Goal: Information Seeking & Learning: Learn about a topic

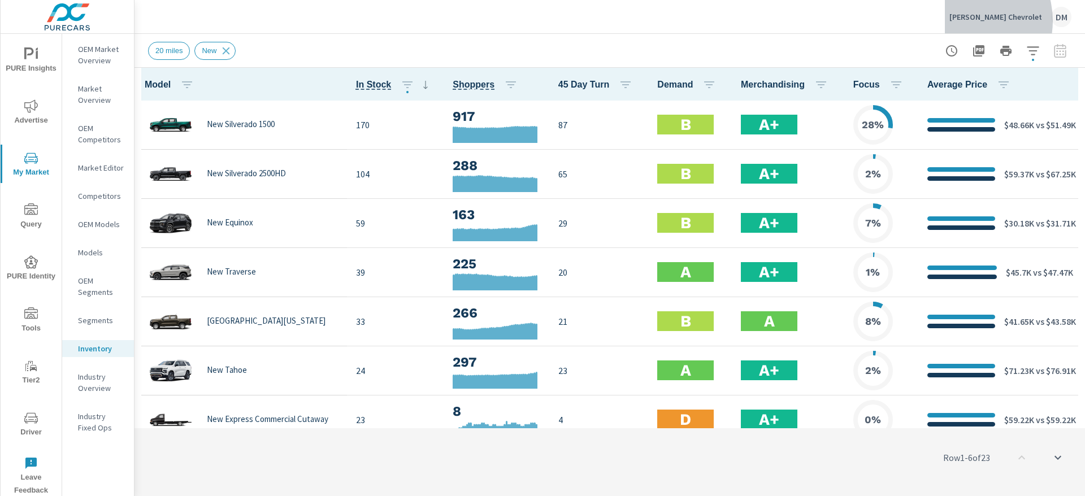
scroll to position [1, 0]
click at [989, 21] on p "[PERSON_NAME] Chevrolet" at bounding box center [995, 17] width 93 height 10
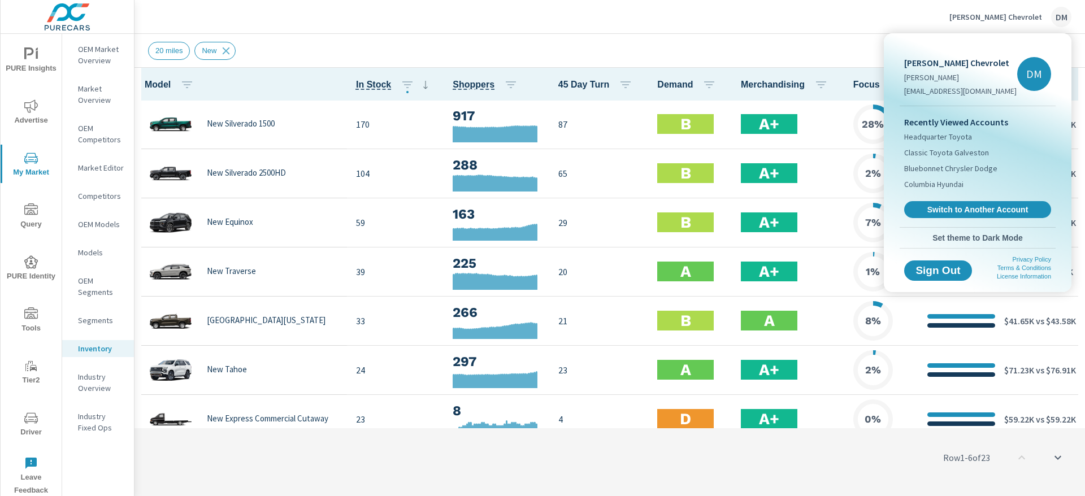
click at [950, 213] on span "Switch to Another Account" at bounding box center [977, 210] width 134 height 10
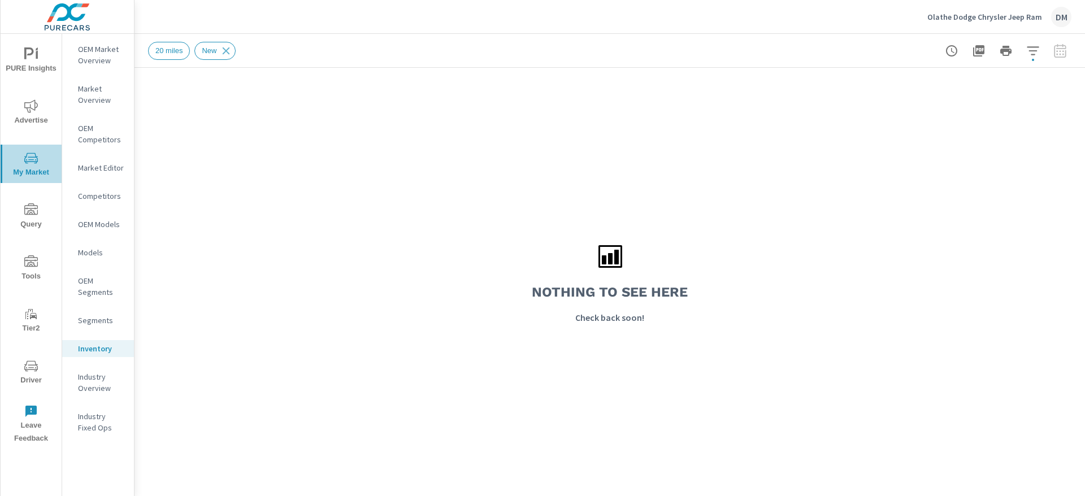
click at [28, 159] on icon "nav menu" at bounding box center [31, 158] width 14 height 14
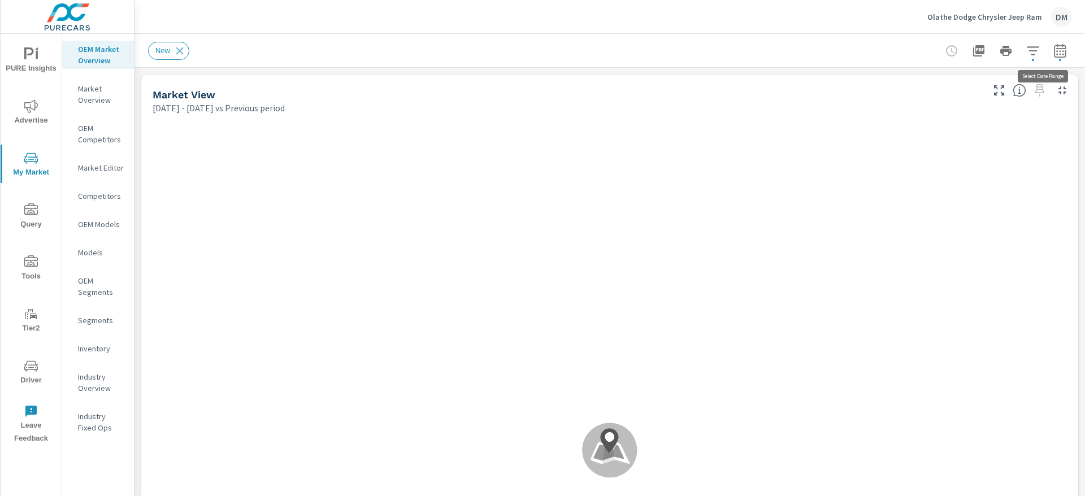
click at [1053, 53] on icon "button" at bounding box center [1060, 51] width 14 height 14
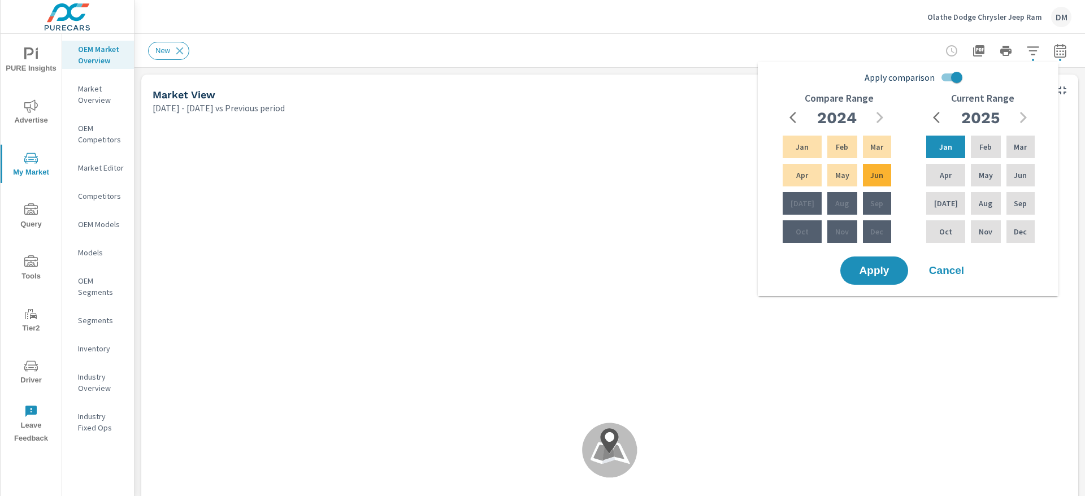
click at [946, 71] on input "Apply comparison" at bounding box center [956, 77] width 64 height 21
checkbox input "false"
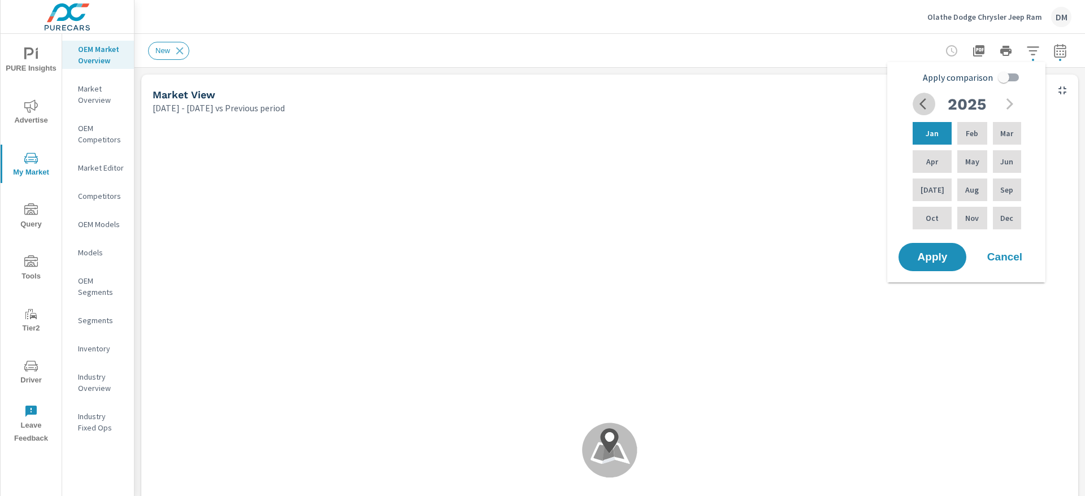
click at [924, 102] on icon "button" at bounding box center [926, 104] width 14 height 14
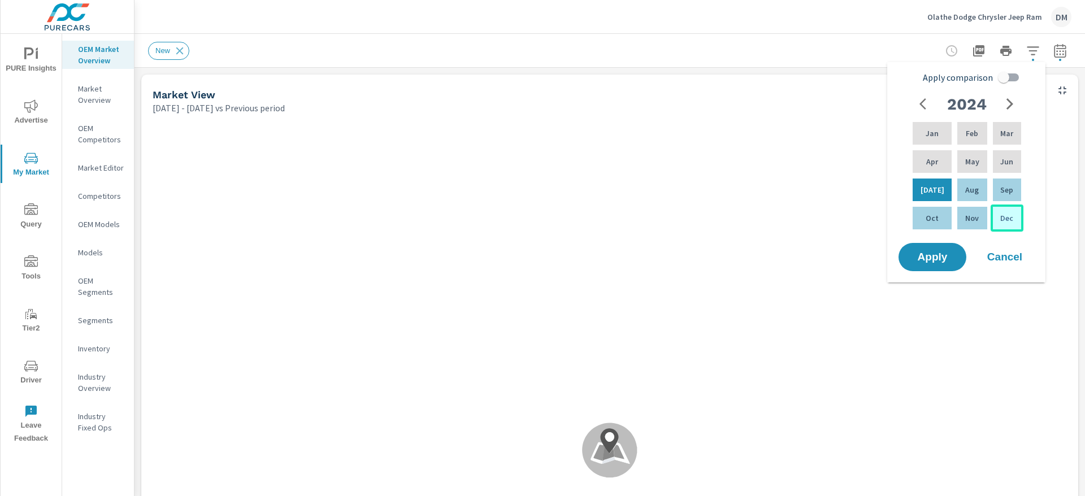
click at [1009, 220] on p "Dec" at bounding box center [1006, 217] width 13 height 11
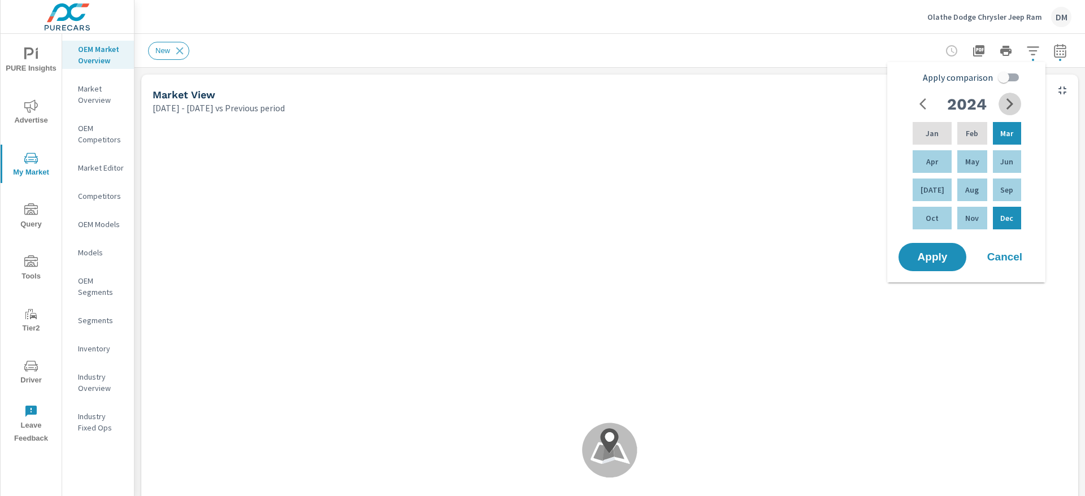
click at [1015, 104] on icon "button" at bounding box center [1010, 104] width 14 height 14
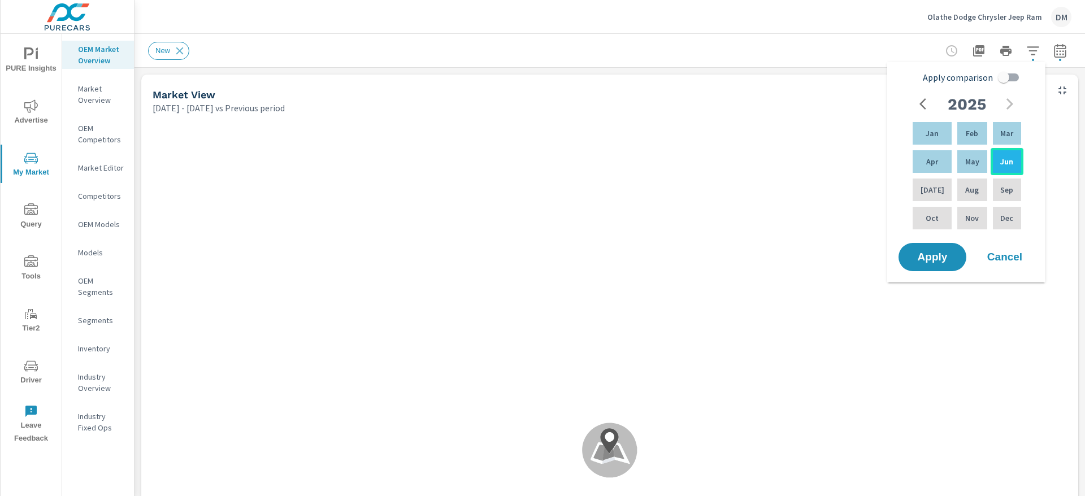
click at [1005, 159] on p "Jun" at bounding box center [1006, 161] width 13 height 11
click at [943, 246] on button "Apply" at bounding box center [932, 256] width 70 height 29
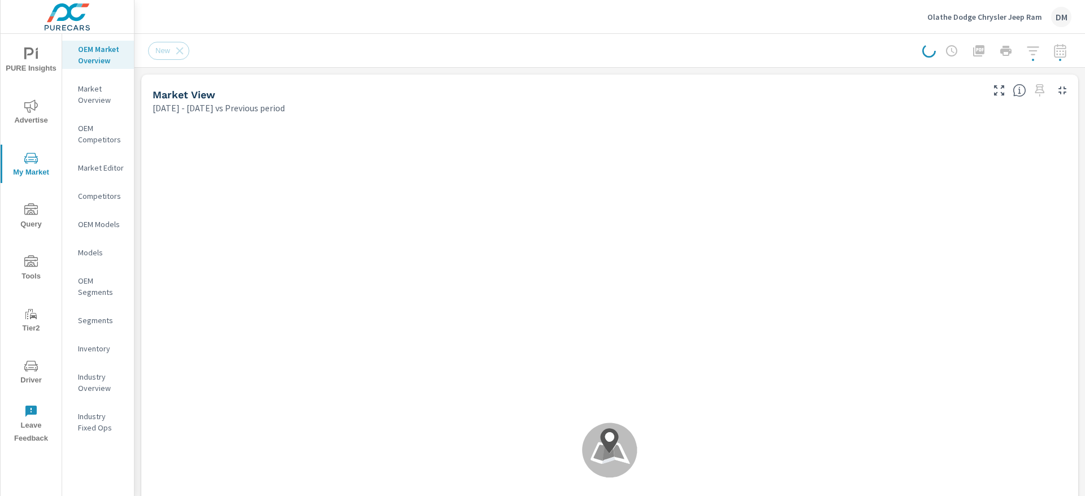
scroll to position [1, 0]
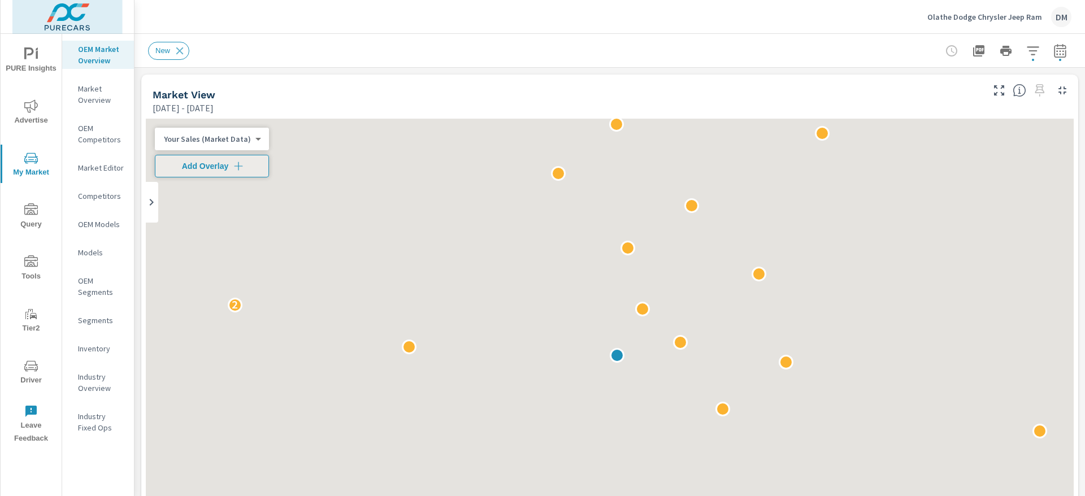
scroll to position [1, 0]
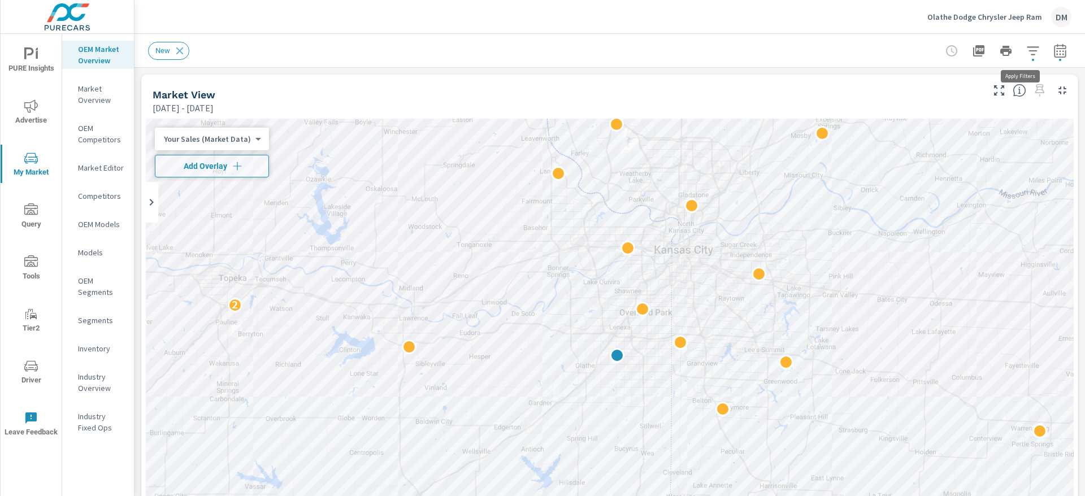
click at [1026, 50] on icon "button" at bounding box center [1033, 51] width 14 height 14
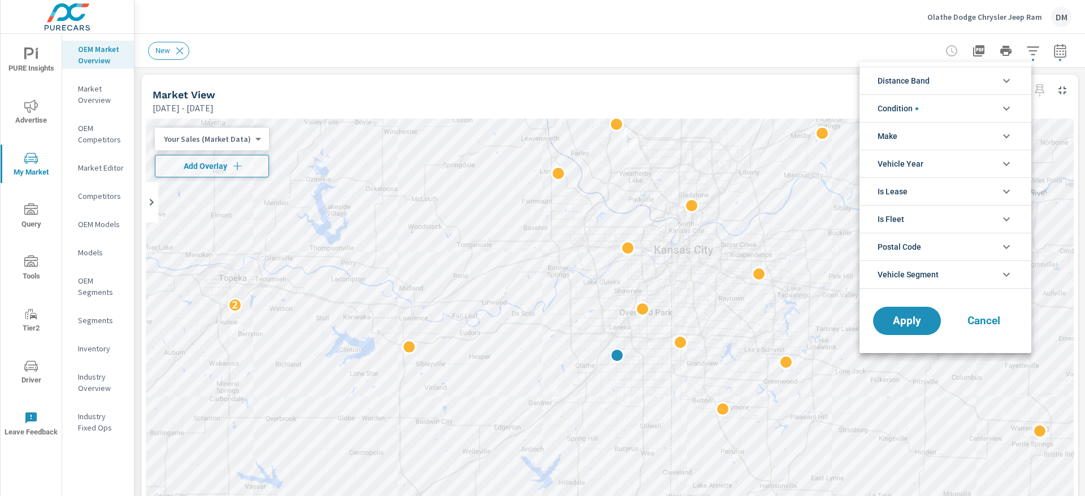
click at [992, 83] on li "Distance Band" at bounding box center [945, 81] width 172 height 28
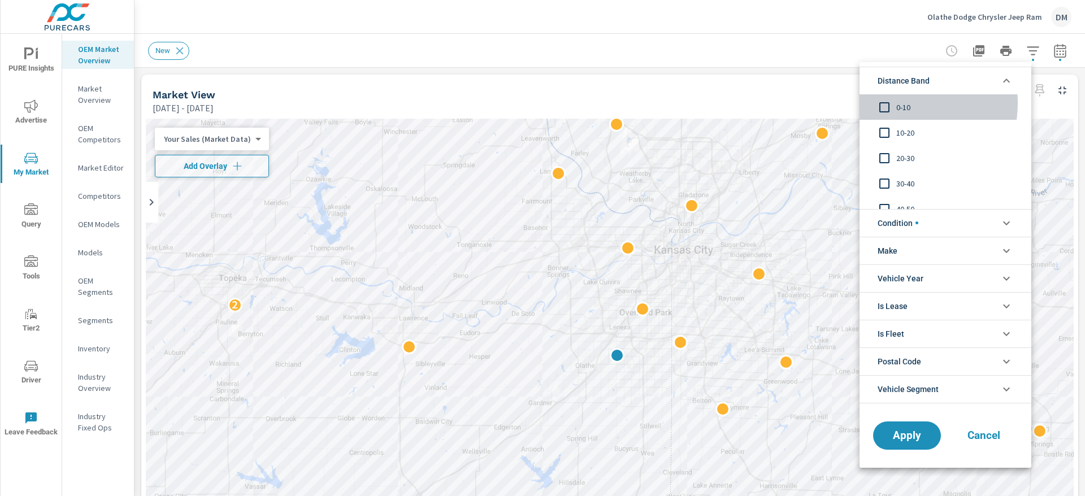
click at [882, 103] on input "filter options" at bounding box center [884, 107] width 24 height 24
click at [884, 128] on input "filter options" at bounding box center [884, 133] width 24 height 24
click at [885, 157] on input "filter options" at bounding box center [884, 158] width 24 height 24
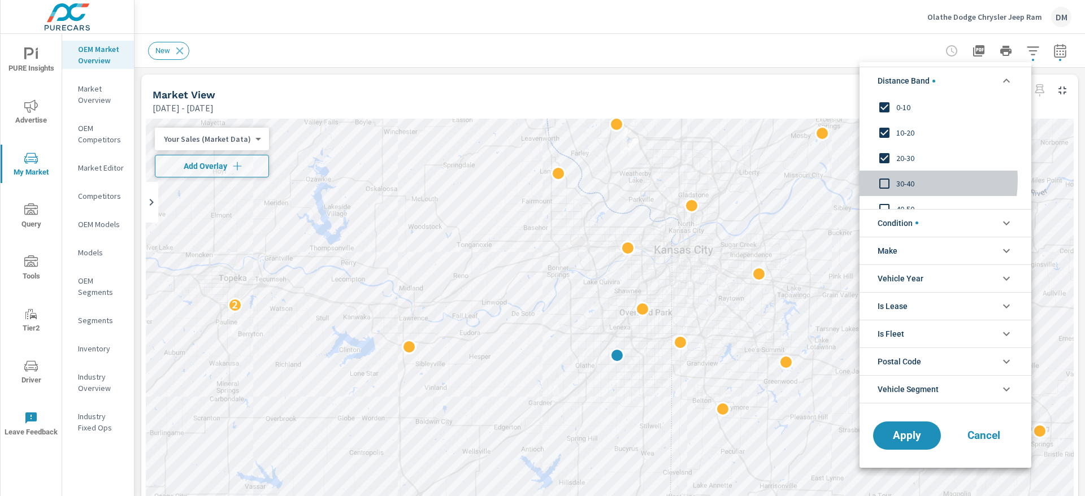
click at [888, 180] on input "filter options" at bounding box center [884, 184] width 24 height 24
click at [964, 227] on li "Condition" at bounding box center [945, 223] width 172 height 28
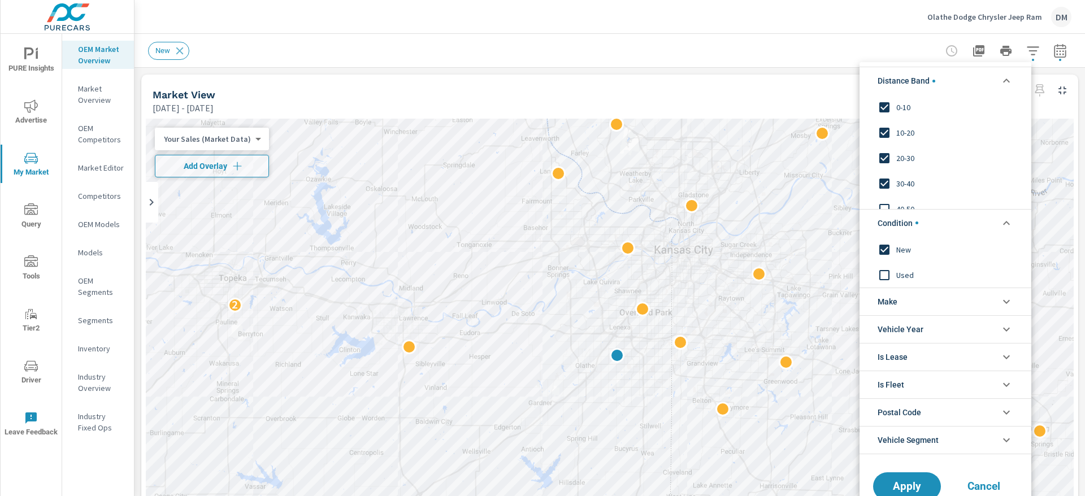
click at [898, 302] on li "Make" at bounding box center [945, 302] width 172 height 28
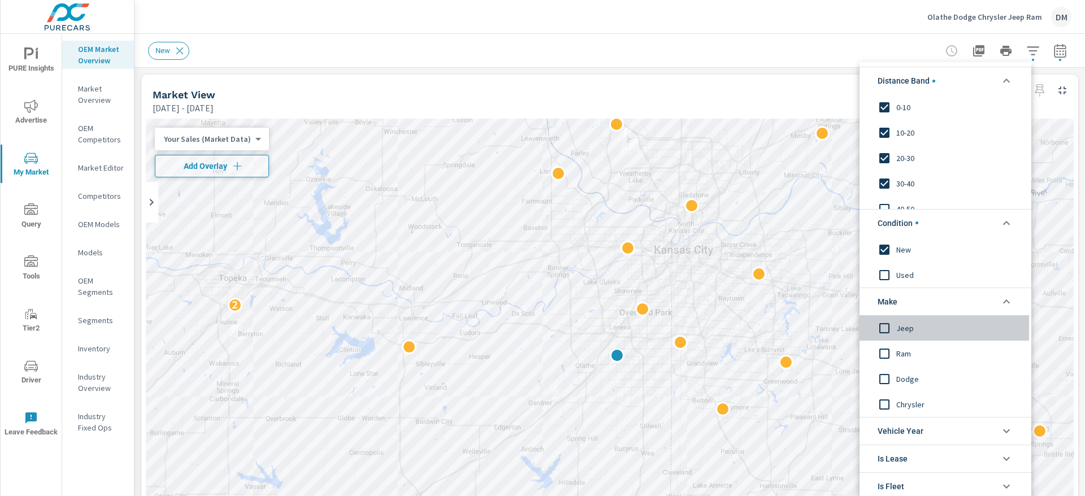
click at [885, 328] on input "filter options" at bounding box center [884, 328] width 24 height 24
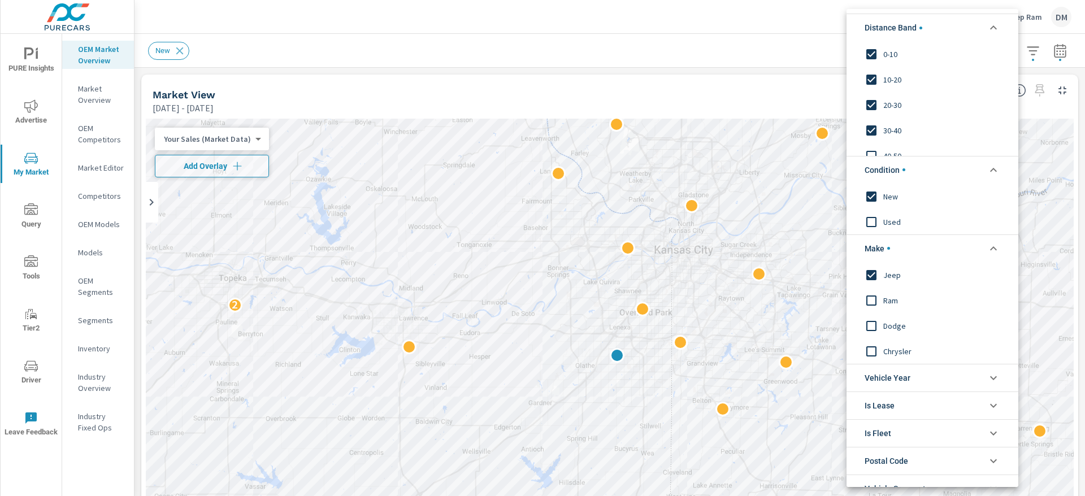
click at [875, 299] on input "filter options" at bounding box center [871, 300] width 24 height 24
click at [871, 324] on input "filter options" at bounding box center [871, 326] width 24 height 24
click at [872, 348] on input "filter options" at bounding box center [871, 351] width 24 height 24
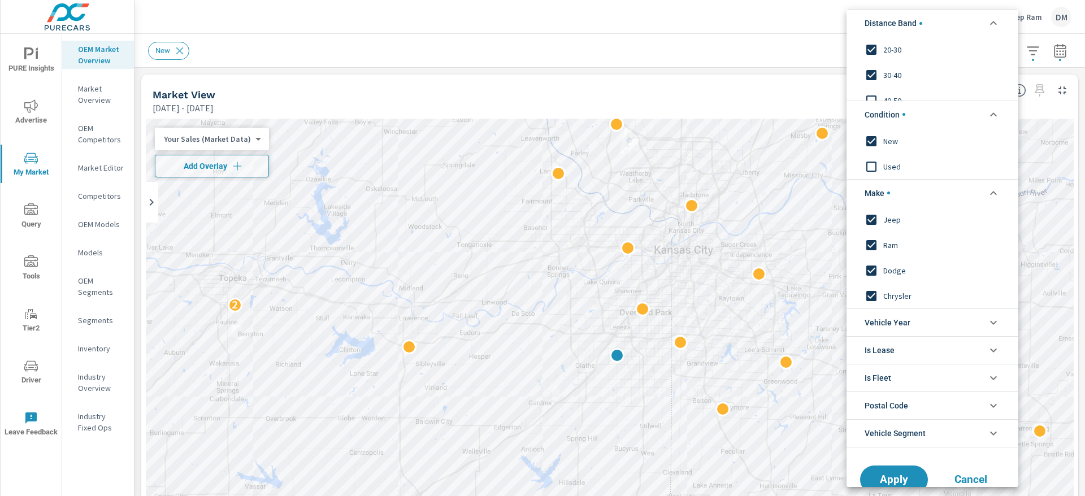
scroll to position [80, 0]
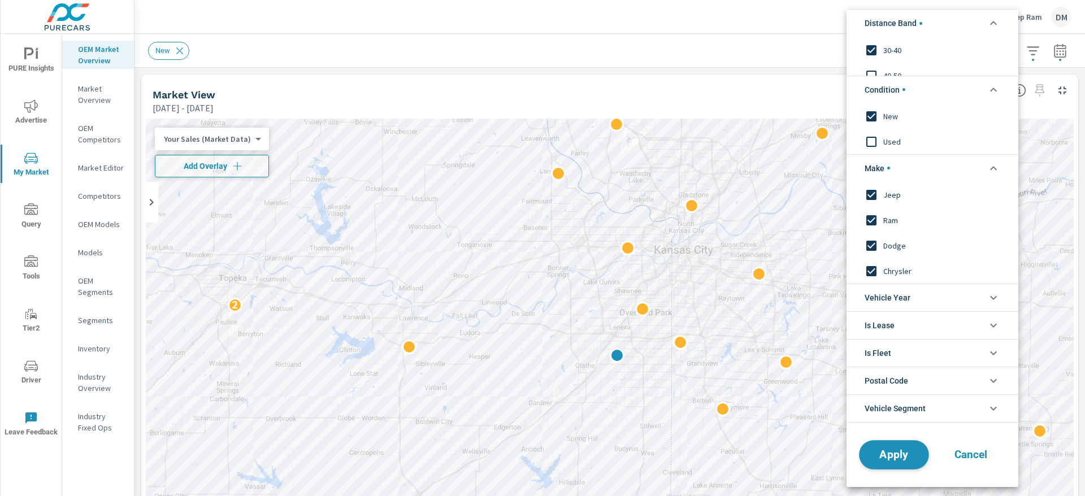
click at [888, 455] on span "Apply" at bounding box center [894, 454] width 46 height 11
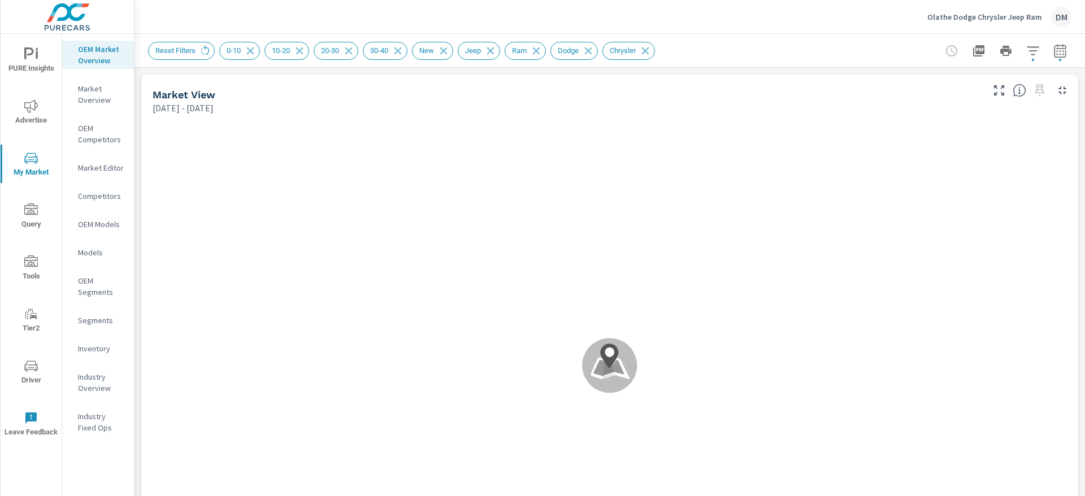
scroll to position [1, 0]
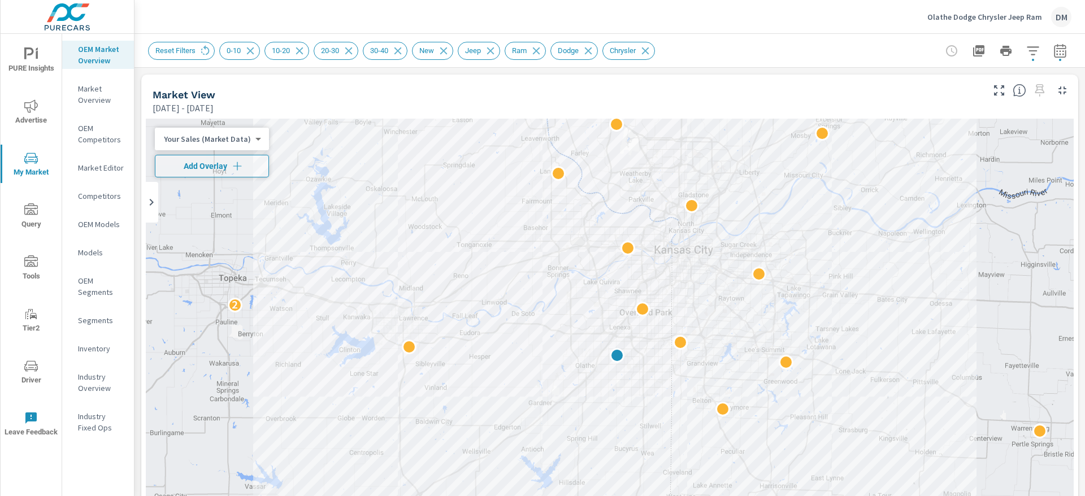
click at [251, 140] on body "PURE Insights Advertise My Market Query Tools Tier2 Driver Leave Feedback OEM M…" at bounding box center [542, 248] width 1085 height 496
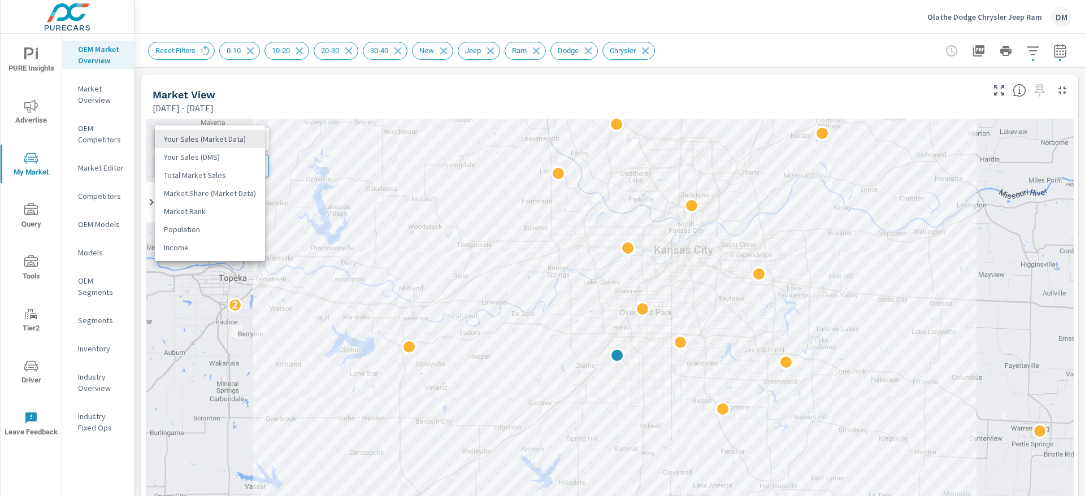
click at [231, 171] on li "Total Market Sales" at bounding box center [210, 175] width 110 height 18
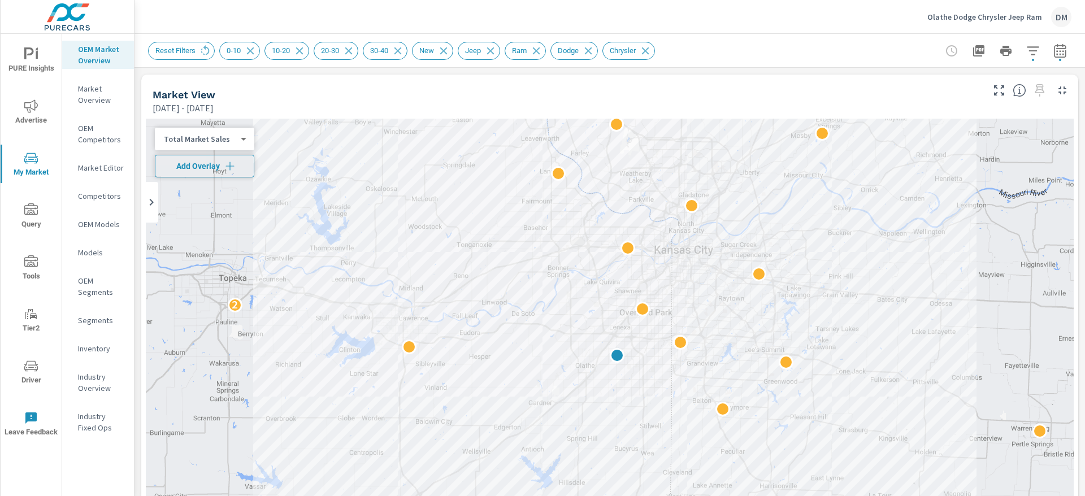
click at [232, 167] on icon "button" at bounding box center [229, 165] width 11 height 11
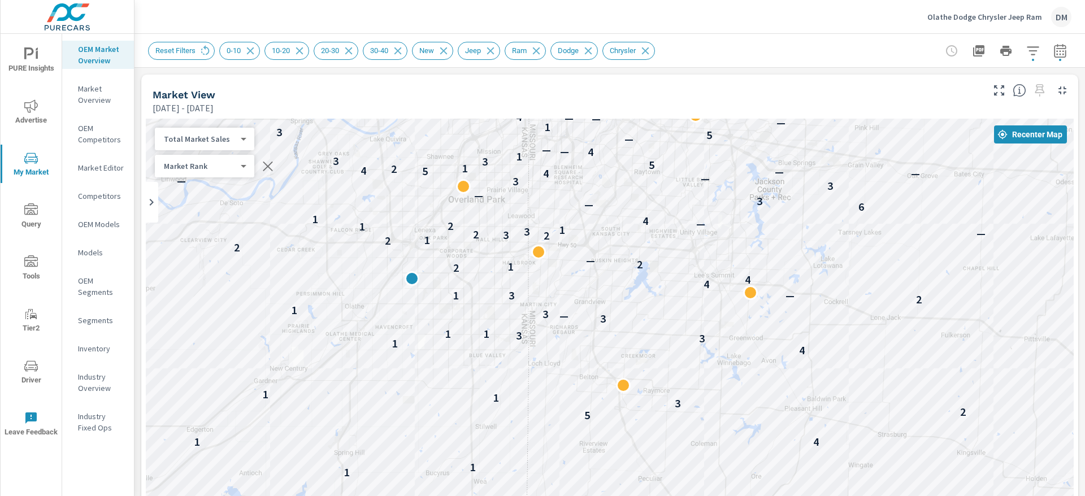
drag, startPoint x: 610, startPoint y: 388, endPoint x: 524, endPoint y: 342, distance: 97.1
click at [524, 342] on div "1 — — 1 — 1 — — — 2 1 — 5 4 — 2 2 1 1 1 4 5 2 3 2 1 1 4 1 3 3 1 1 3 — 3 1 2 2 2…" at bounding box center [882, 505] width 723 height 407
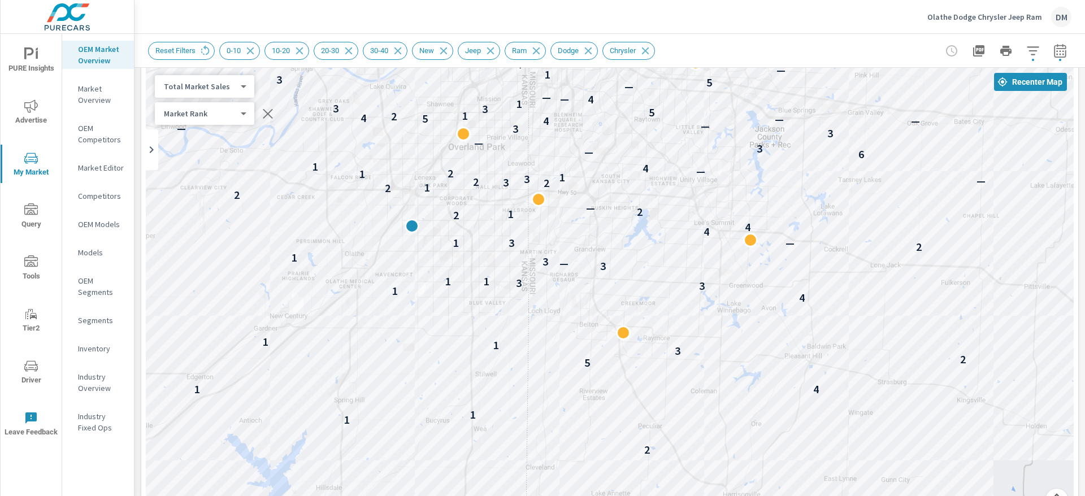
scroll to position [5, 0]
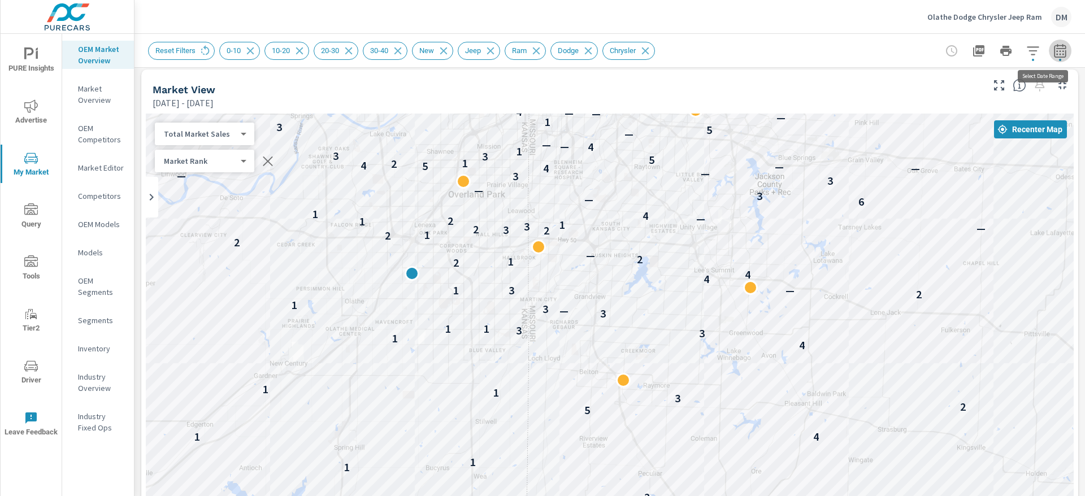
click at [1049, 58] on button "button" at bounding box center [1060, 51] width 23 height 23
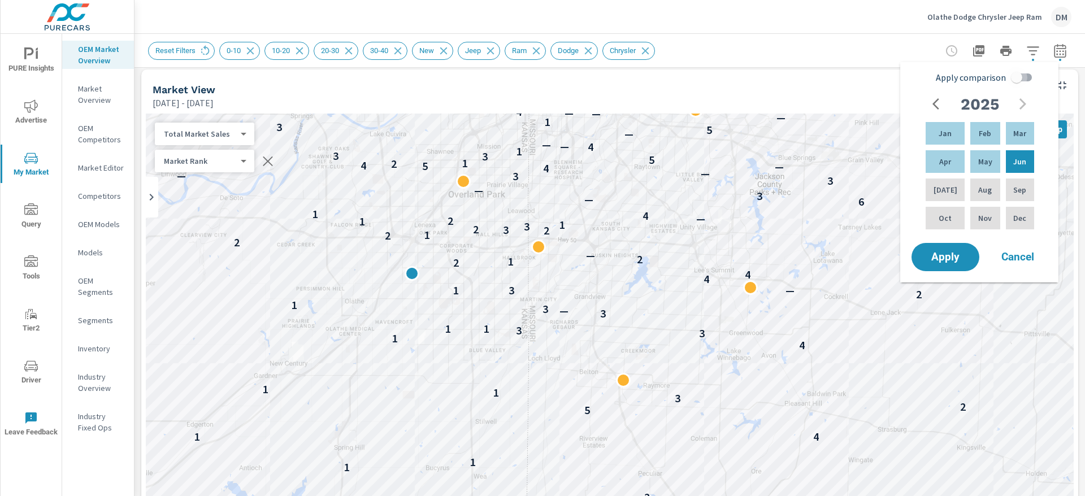
drag, startPoint x: 1028, startPoint y: 81, endPoint x: 1032, endPoint y: 129, distance: 48.2
click at [1028, 81] on input "Apply comparison" at bounding box center [1016, 77] width 64 height 21
checkbox input "true"
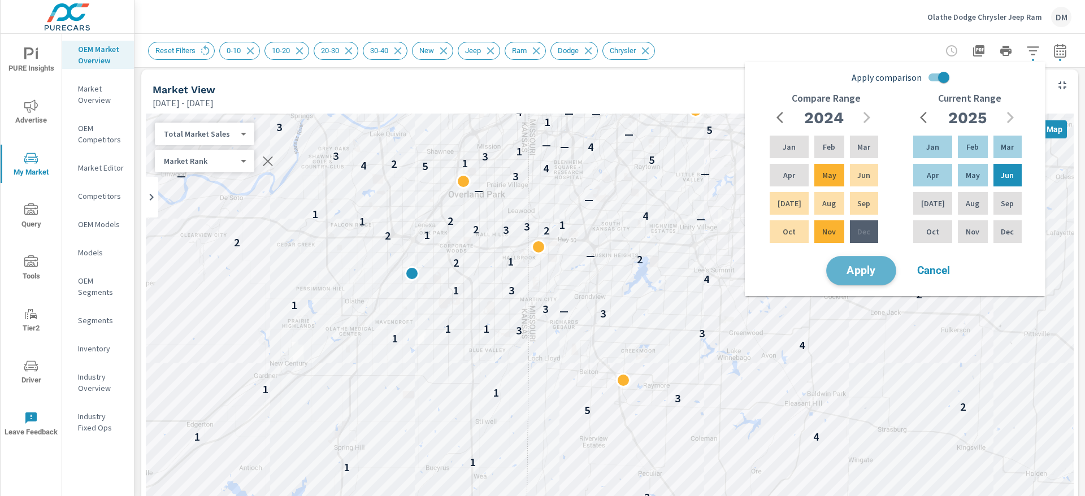
click at [864, 279] on button "Apply" at bounding box center [861, 270] width 70 height 29
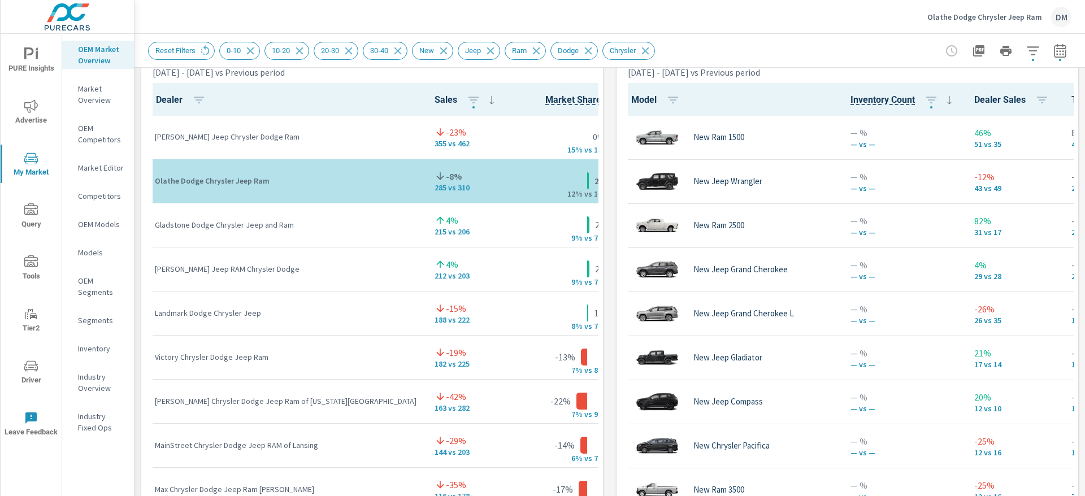
scroll to position [1, 0]
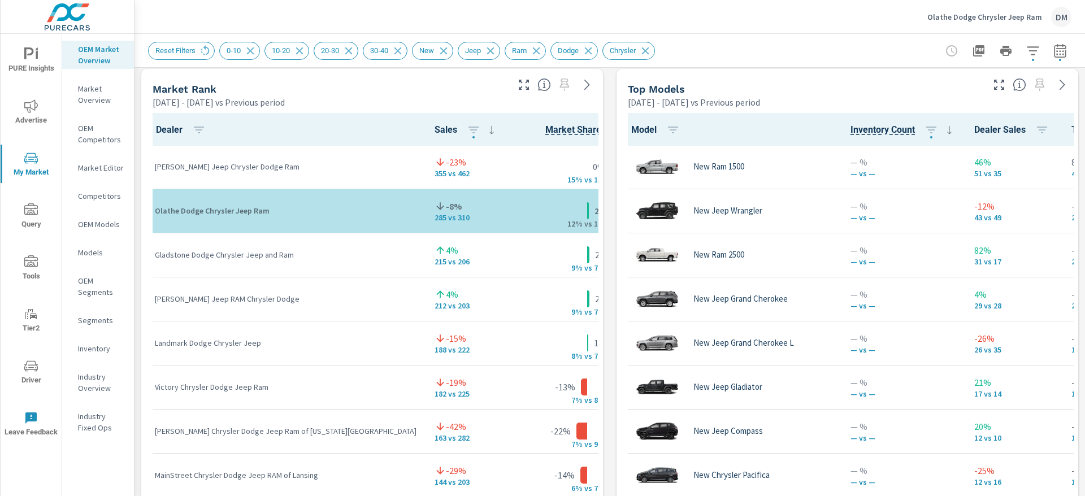
scroll to position [736, 0]
